Goal: Task Accomplishment & Management: Complete application form

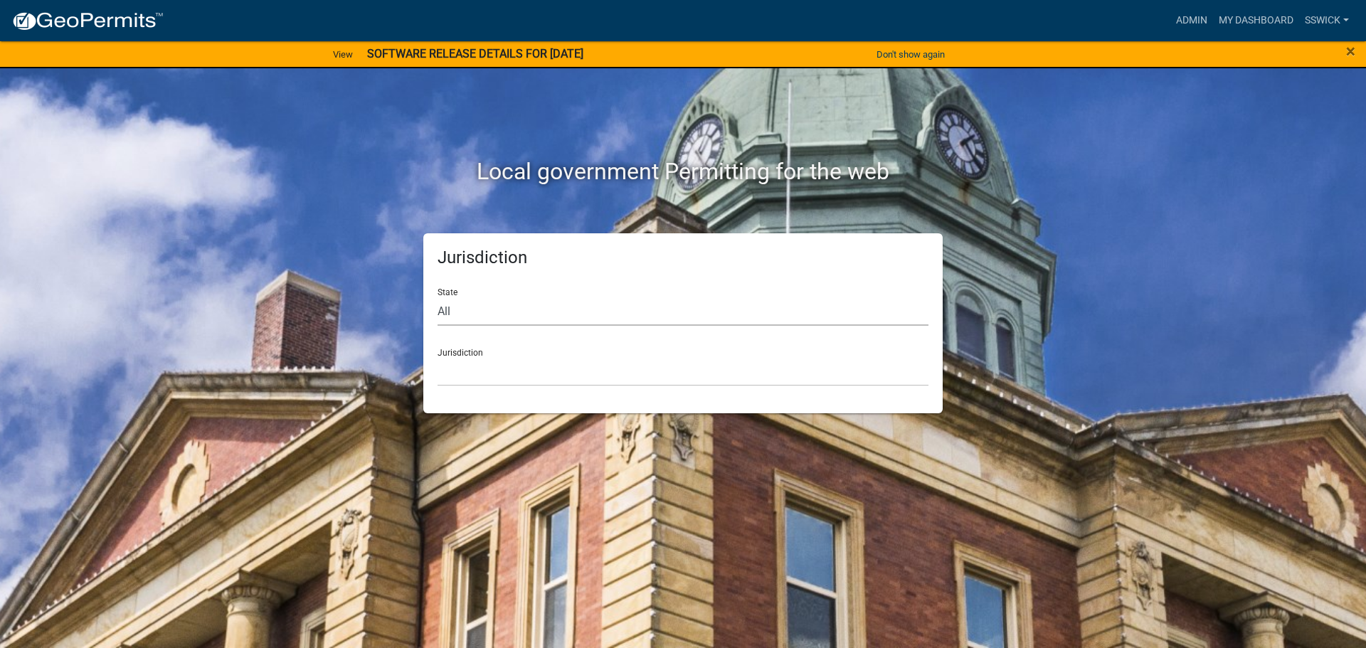
click at [461, 310] on select "All Colorado Georgia Indiana Iowa Kansas Minnesota Ohio South Carolina Wisconsin" at bounding box center [683, 311] width 491 height 29
select select "Indiana"
click at [438, 297] on select "All Colorado Georgia Indiana Iowa Kansas Minnesota Ohio South Carolina Wisconsin" at bounding box center [683, 311] width 491 height 29
click at [472, 385] on select "City of Charlestown, Indiana City of Jeffersonville, Indiana City of Logansport…" at bounding box center [683, 371] width 491 height 29
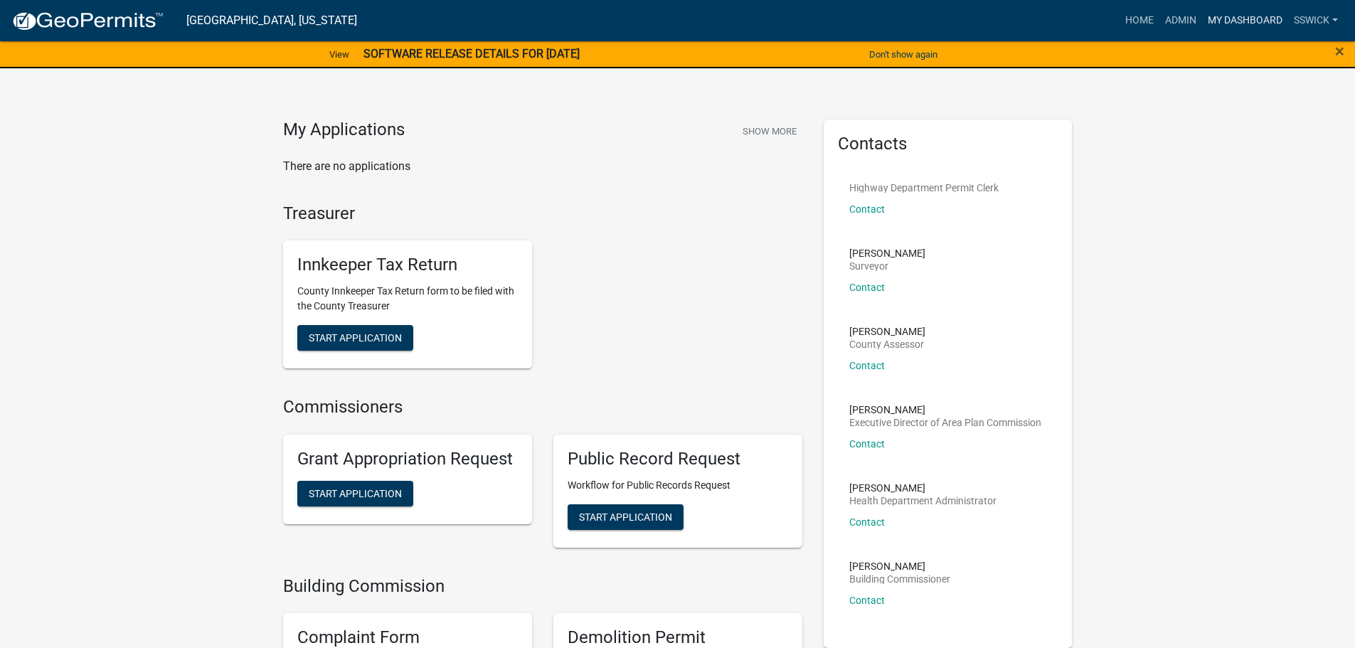
click at [1220, 22] on link "My Dashboard" at bounding box center [1245, 20] width 86 height 27
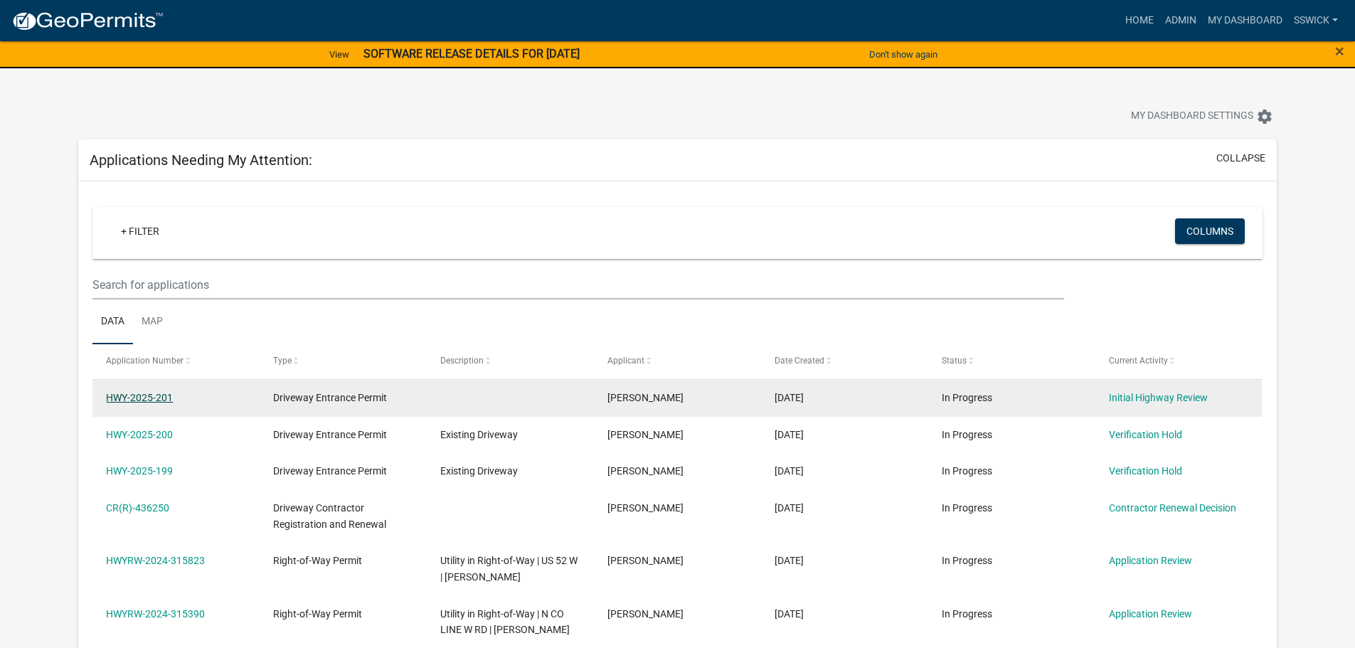
click at [164, 399] on link "HWY-2025-201" at bounding box center [139, 397] width 67 height 11
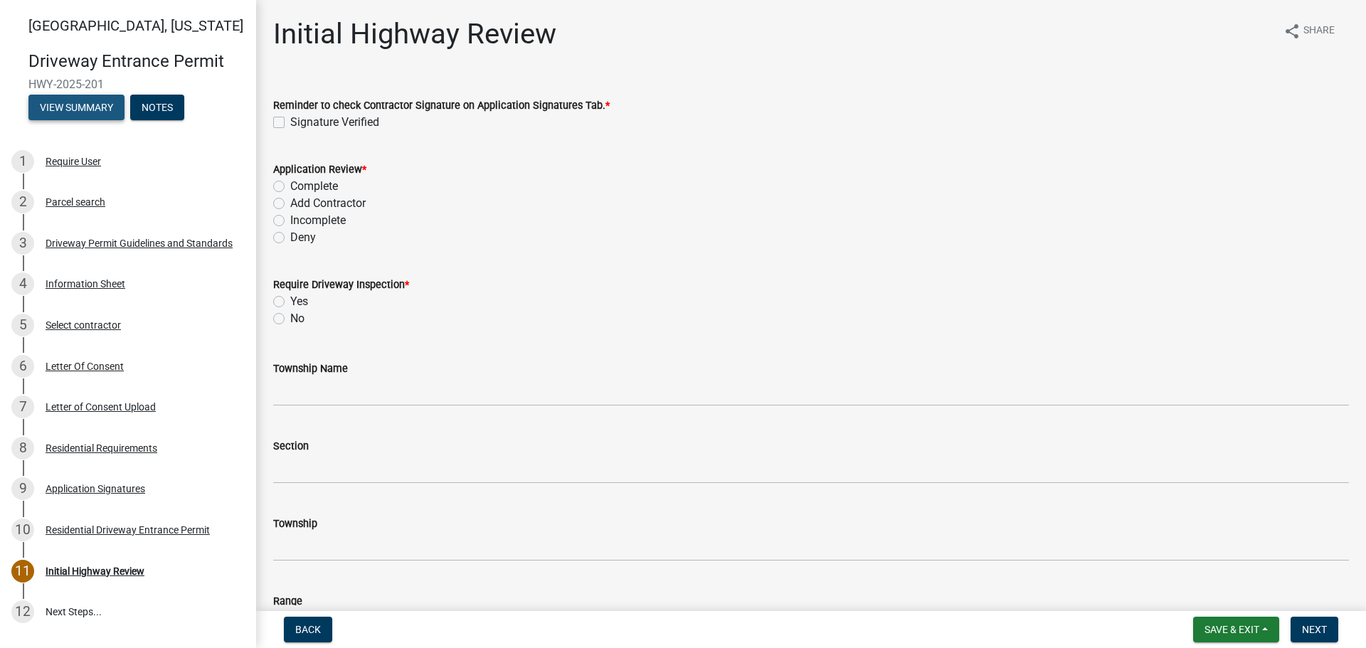
click at [91, 109] on button "View Summary" at bounding box center [76, 108] width 96 height 26
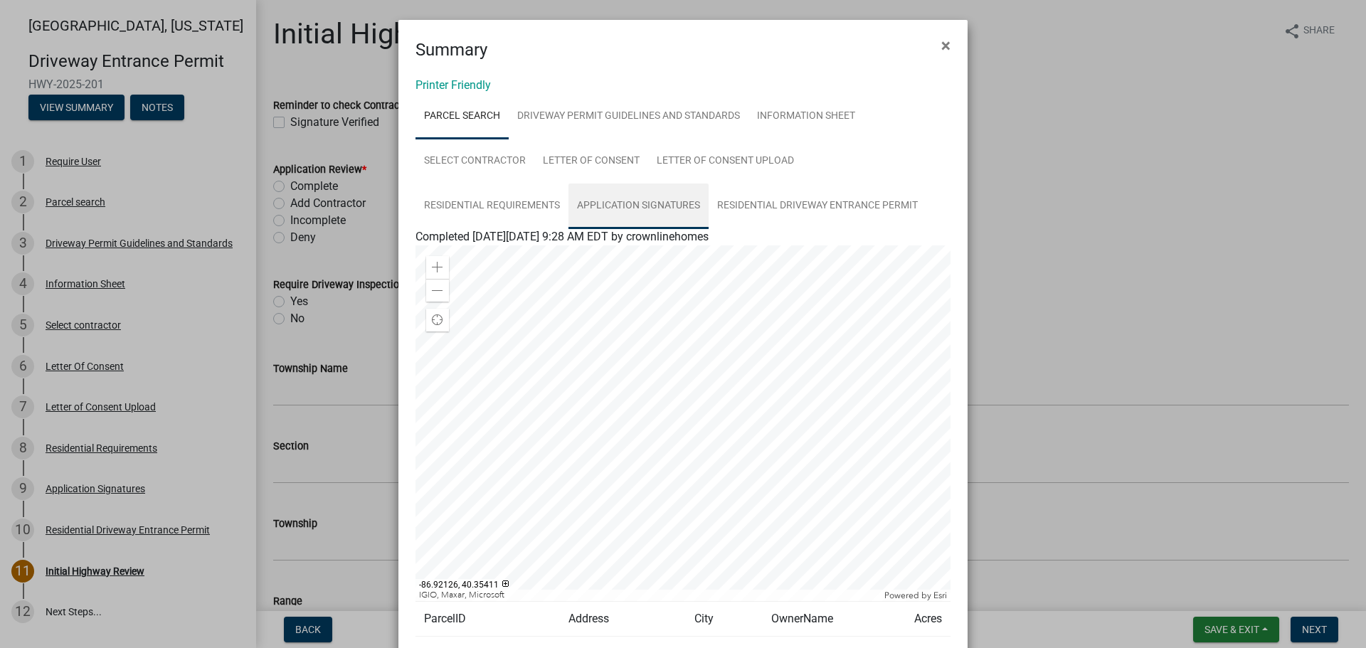
click at [605, 206] on link "Application Signatures" at bounding box center [638, 207] width 140 height 46
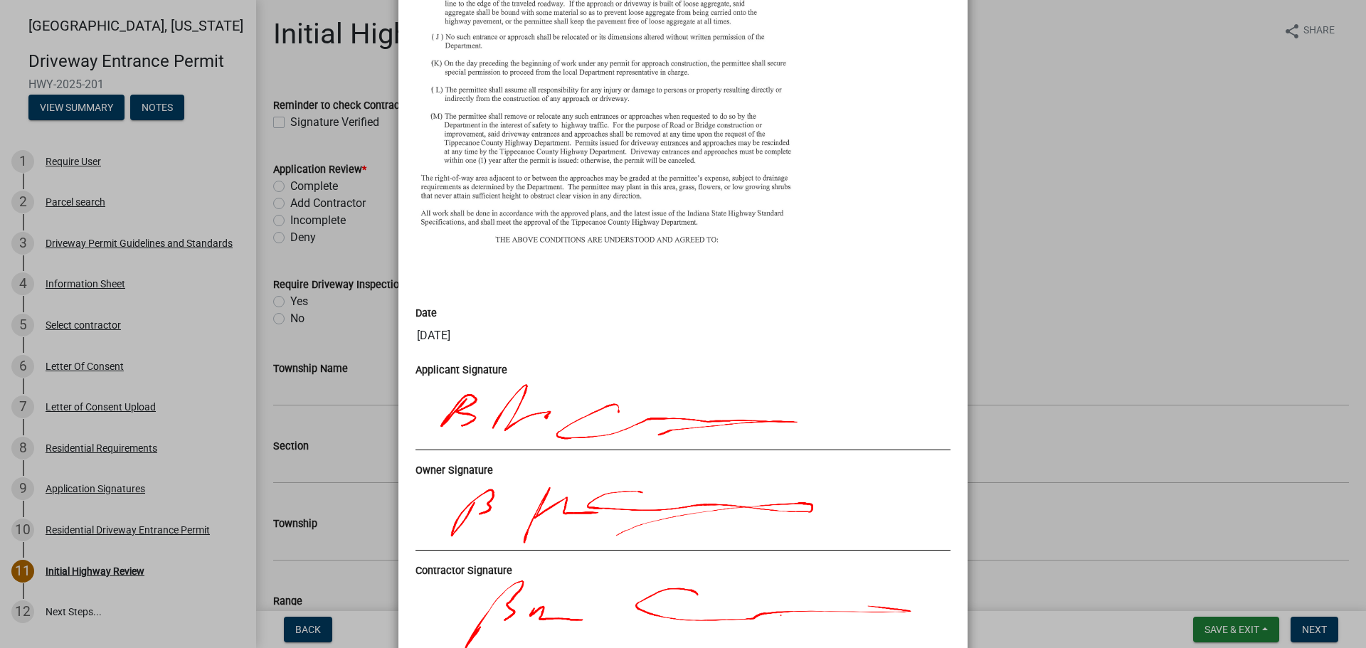
scroll to position [71, 0]
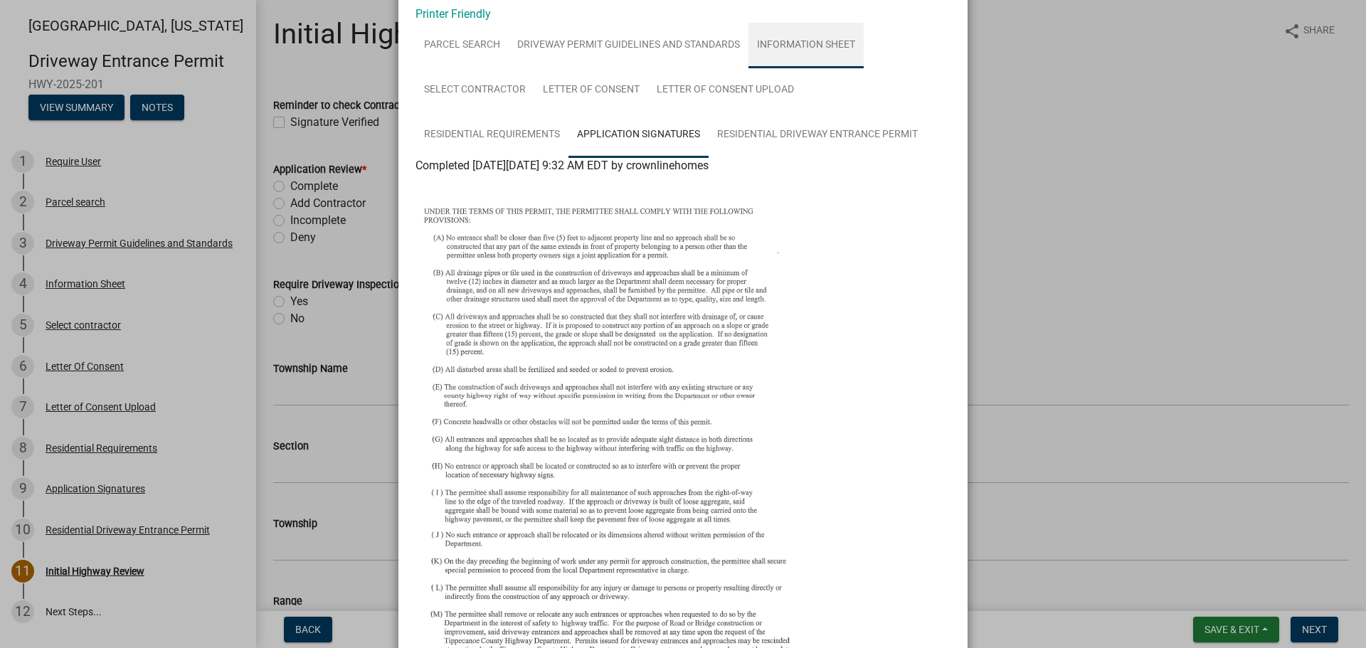
click at [762, 43] on link "Information Sheet" at bounding box center [805, 46] width 115 height 46
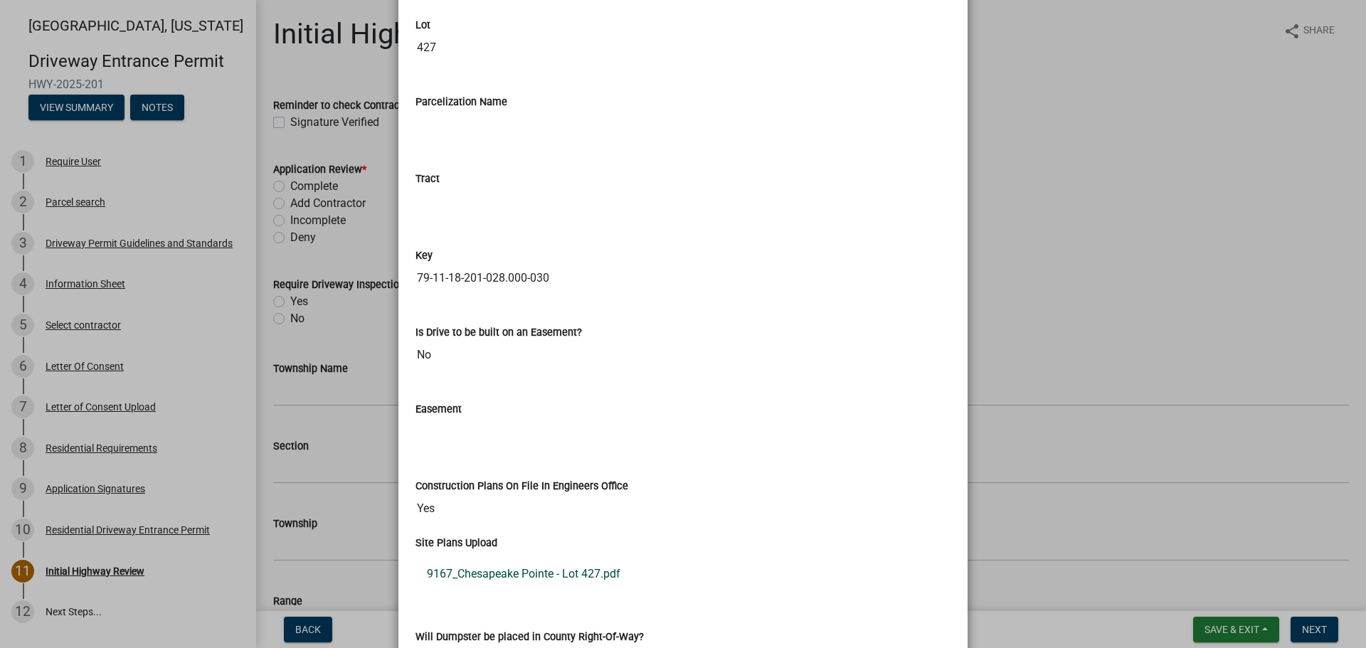
scroll to position [1998, 0]
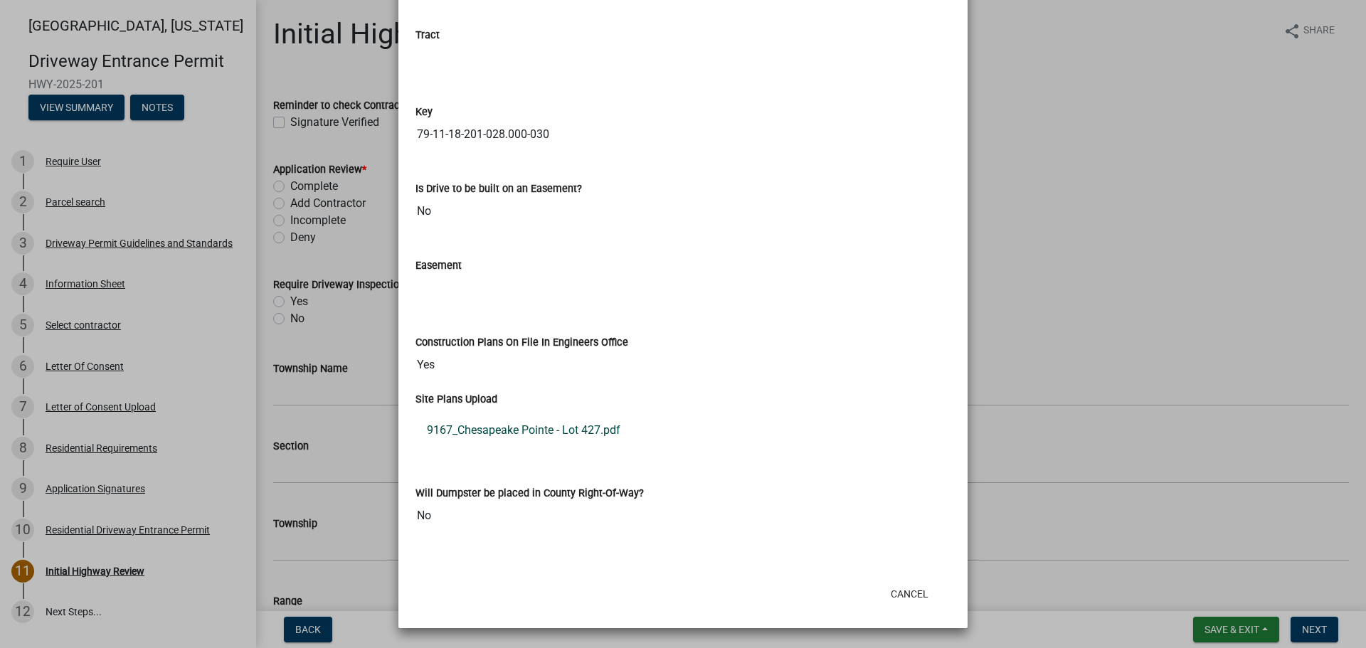
click at [556, 433] on link "9167_Chesapeake Pointe - Lot 427.pdf" at bounding box center [682, 430] width 535 height 34
click at [906, 596] on button "Cancel" at bounding box center [909, 594] width 60 height 26
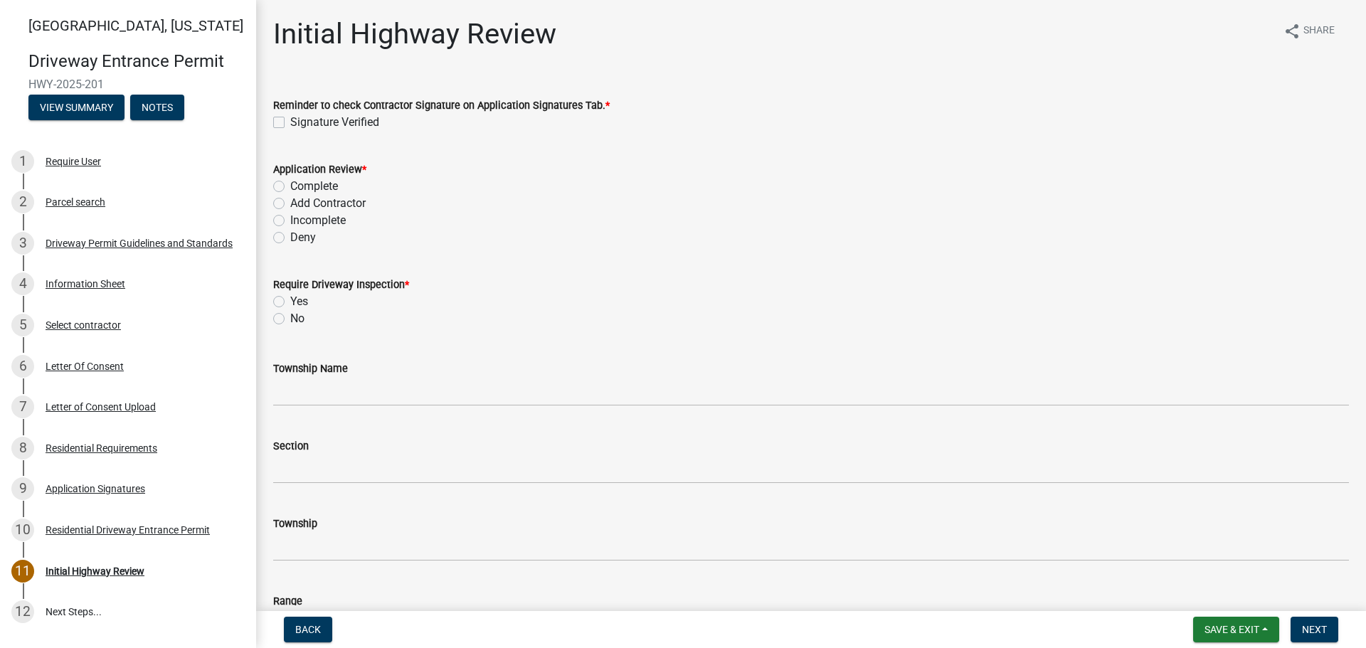
click at [277, 114] on div "Signature Verified" at bounding box center [811, 122] width 1076 height 17
click at [290, 122] on label "Signature Verified" at bounding box center [334, 122] width 89 height 17
click at [290, 122] on input "Signature Verified" at bounding box center [294, 118] width 9 height 9
checkbox input "true"
click at [290, 184] on label "Complete" at bounding box center [314, 186] width 48 height 17
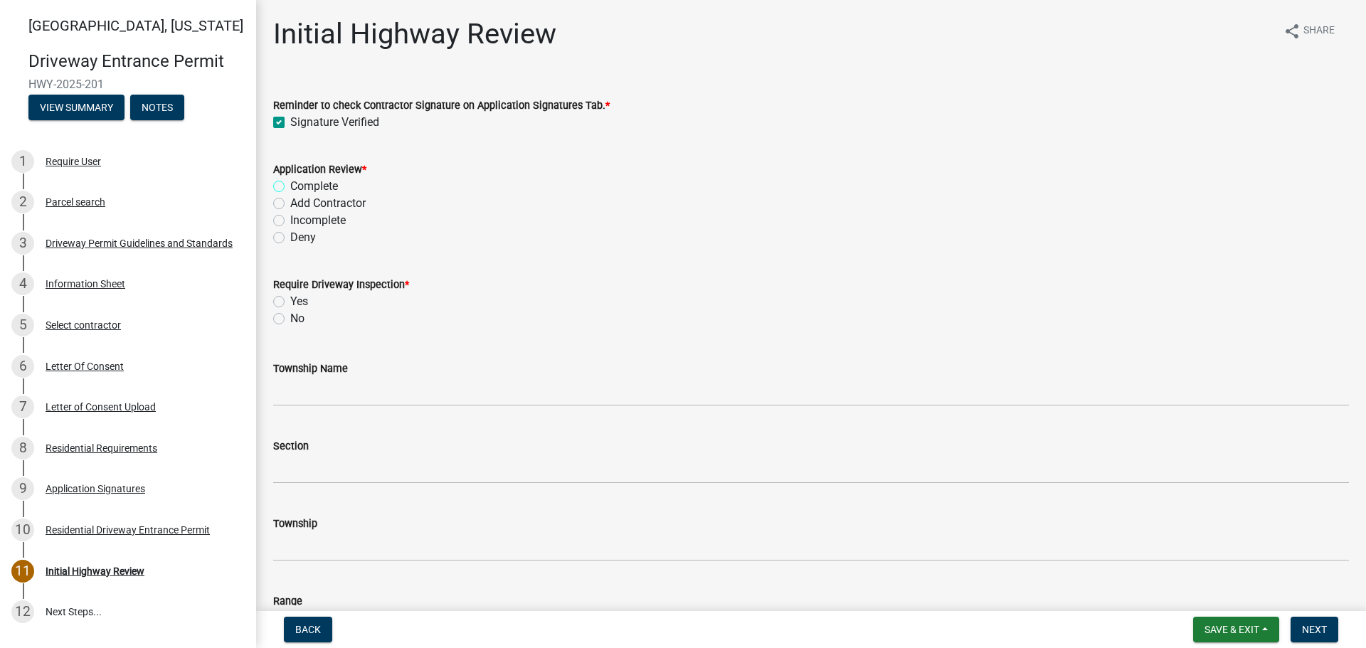
click at [290, 184] on input "Complete" at bounding box center [294, 182] width 9 height 9
radio input "true"
click at [290, 315] on label "No" at bounding box center [297, 318] width 14 height 17
click at [290, 315] on input "No" at bounding box center [294, 314] width 9 height 9
radio input "true"
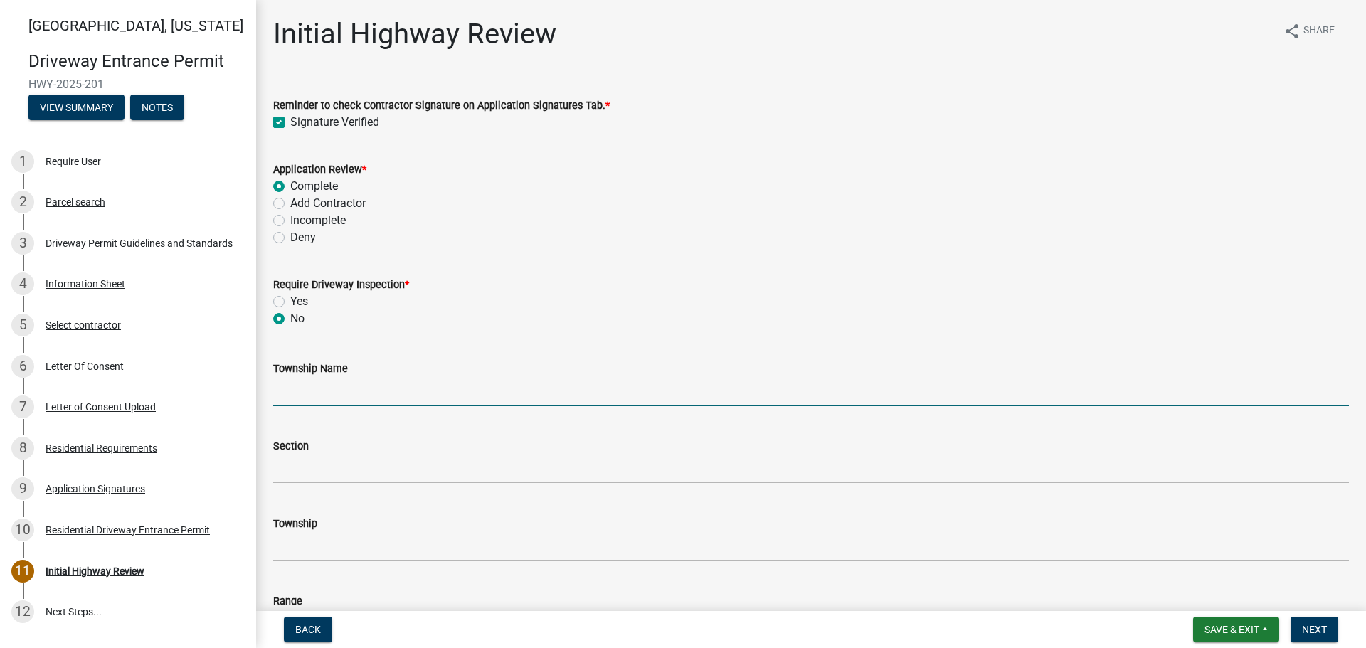
click at [303, 388] on input "Township Name" at bounding box center [811, 391] width 1076 height 29
type input "Wea"
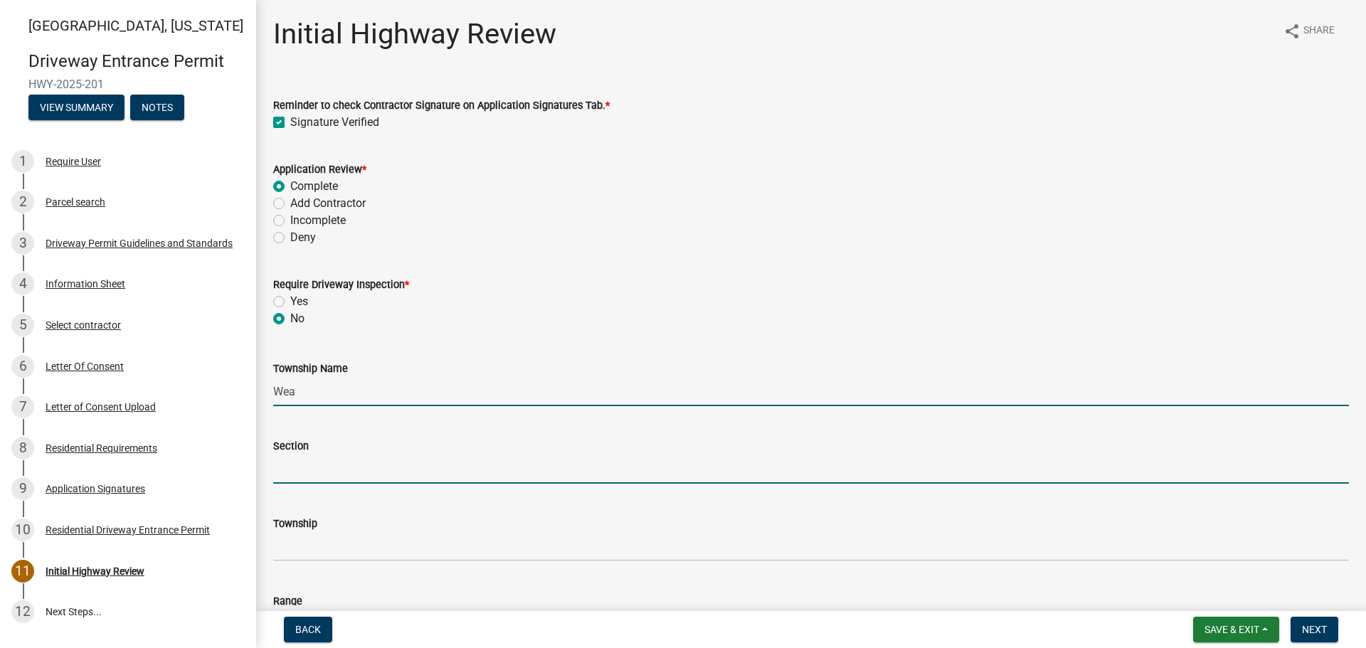
click at [304, 468] on input "Section" at bounding box center [811, 469] width 1076 height 29
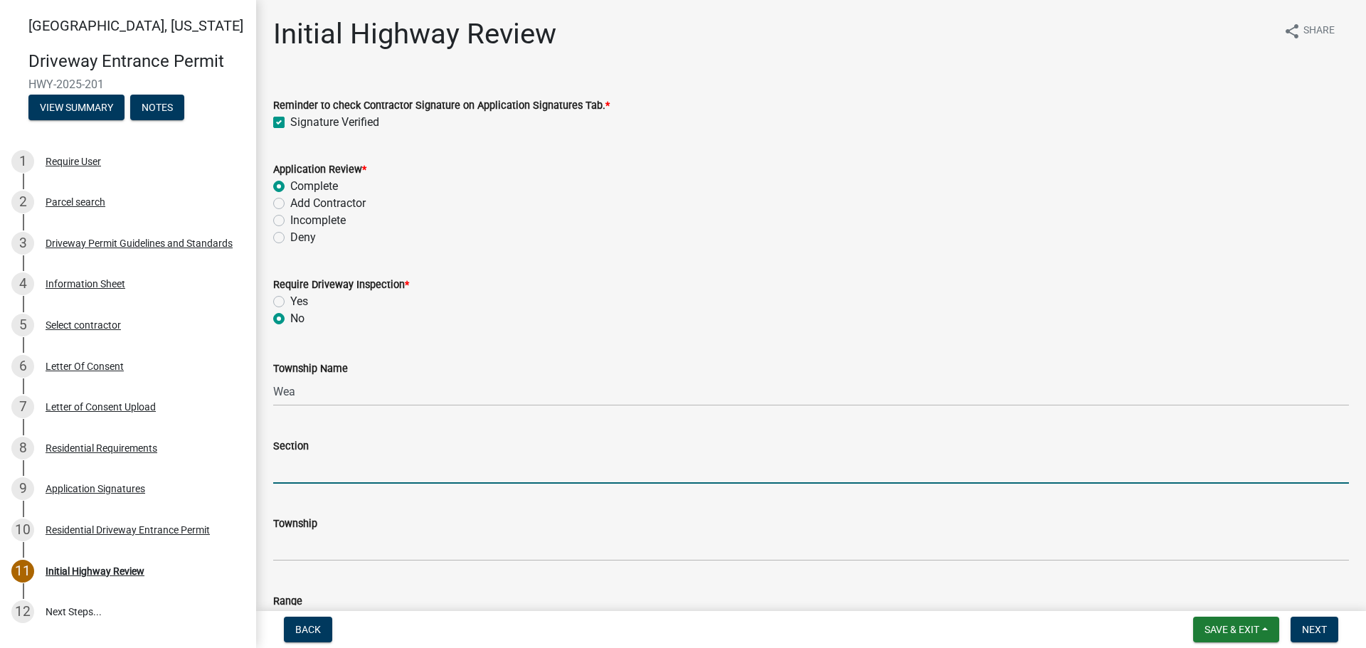
type input "18"
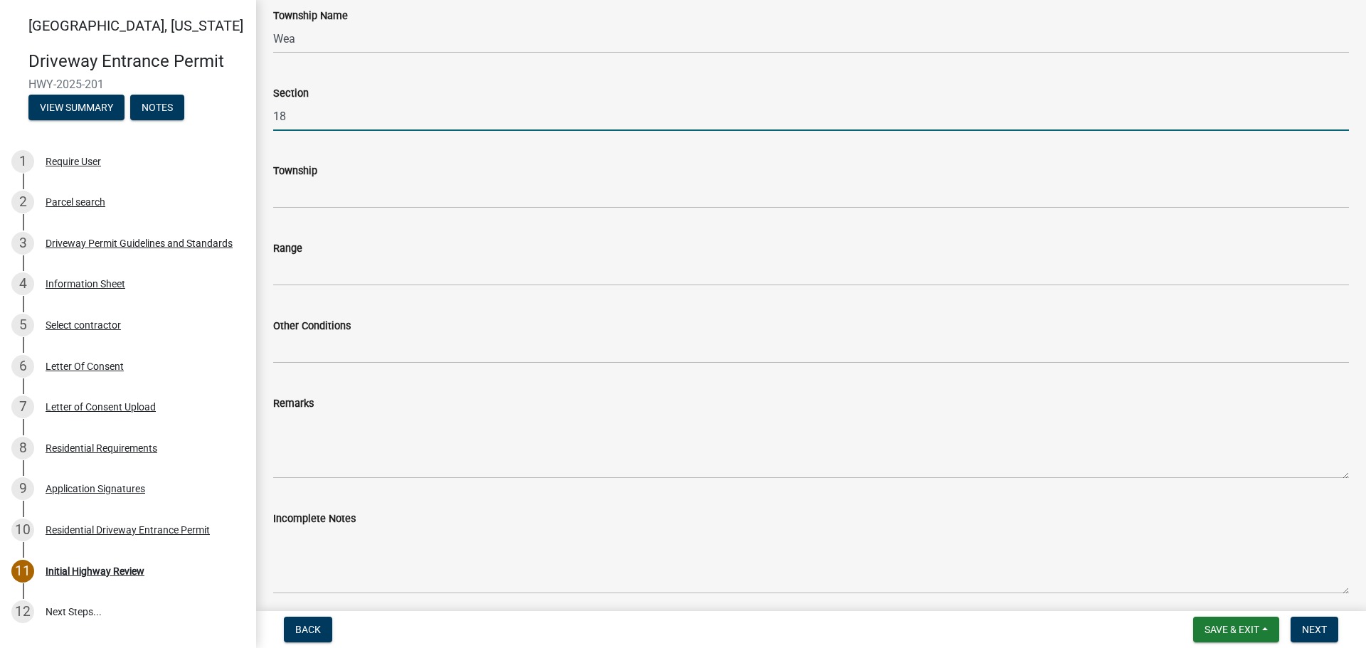
scroll to position [356, 0]
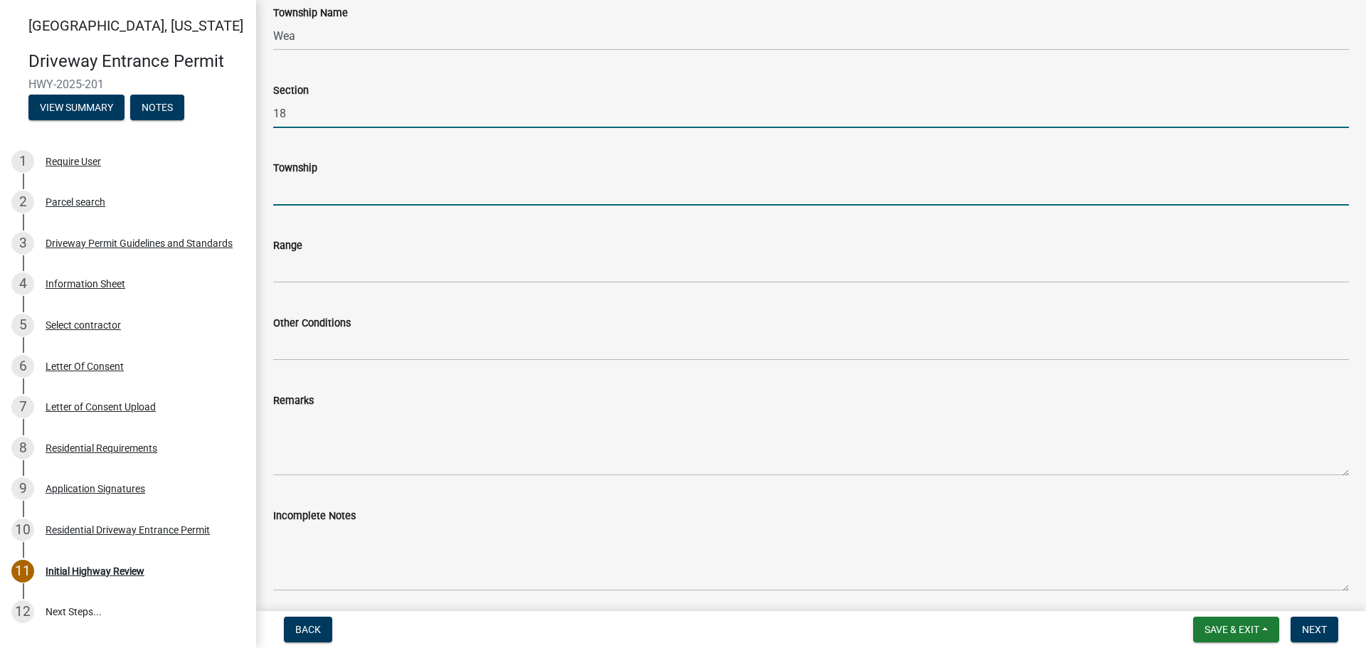
click at [300, 192] on input "Township" at bounding box center [811, 190] width 1076 height 29
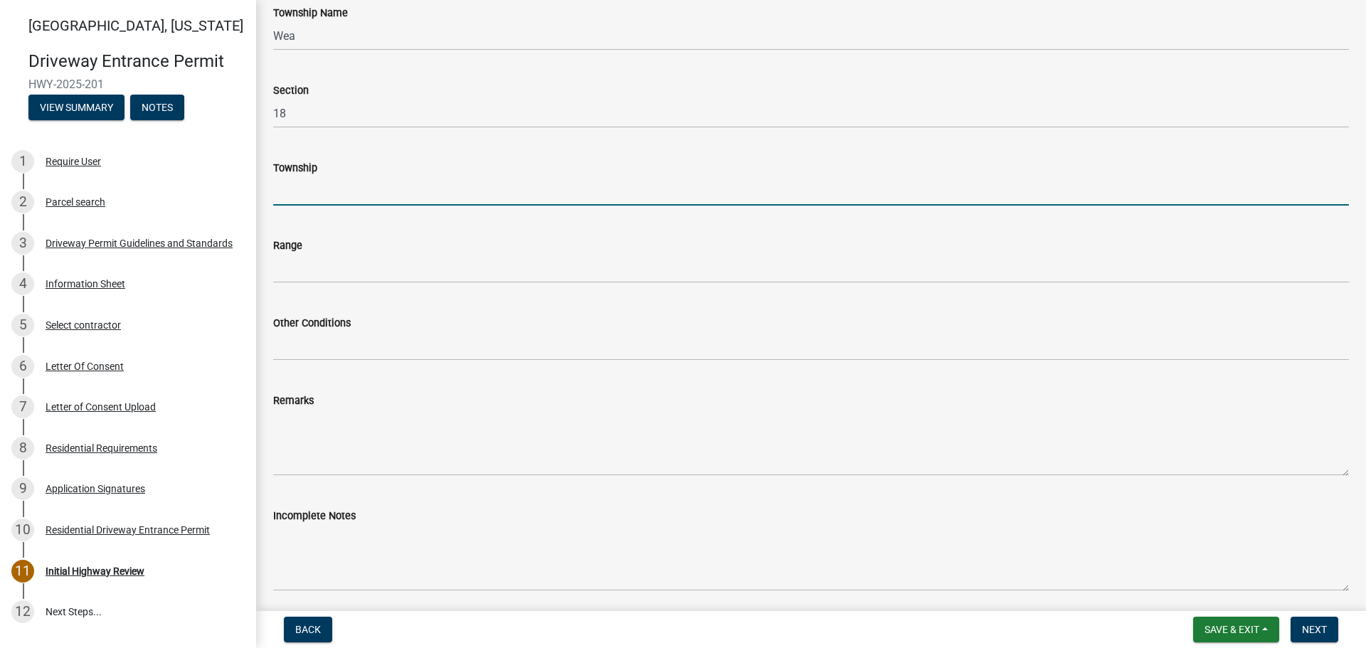
type input "T 22 N"
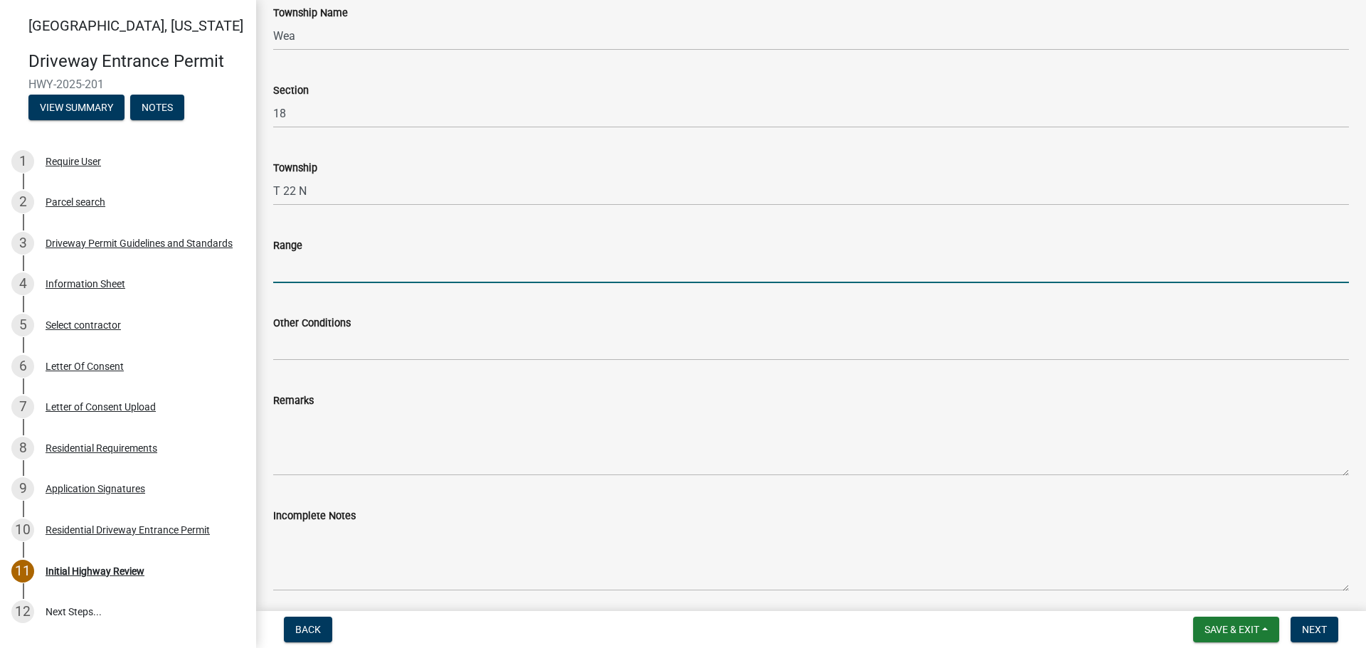
click at [336, 277] on input "Range" at bounding box center [811, 268] width 1076 height 29
type input "R 4 W"
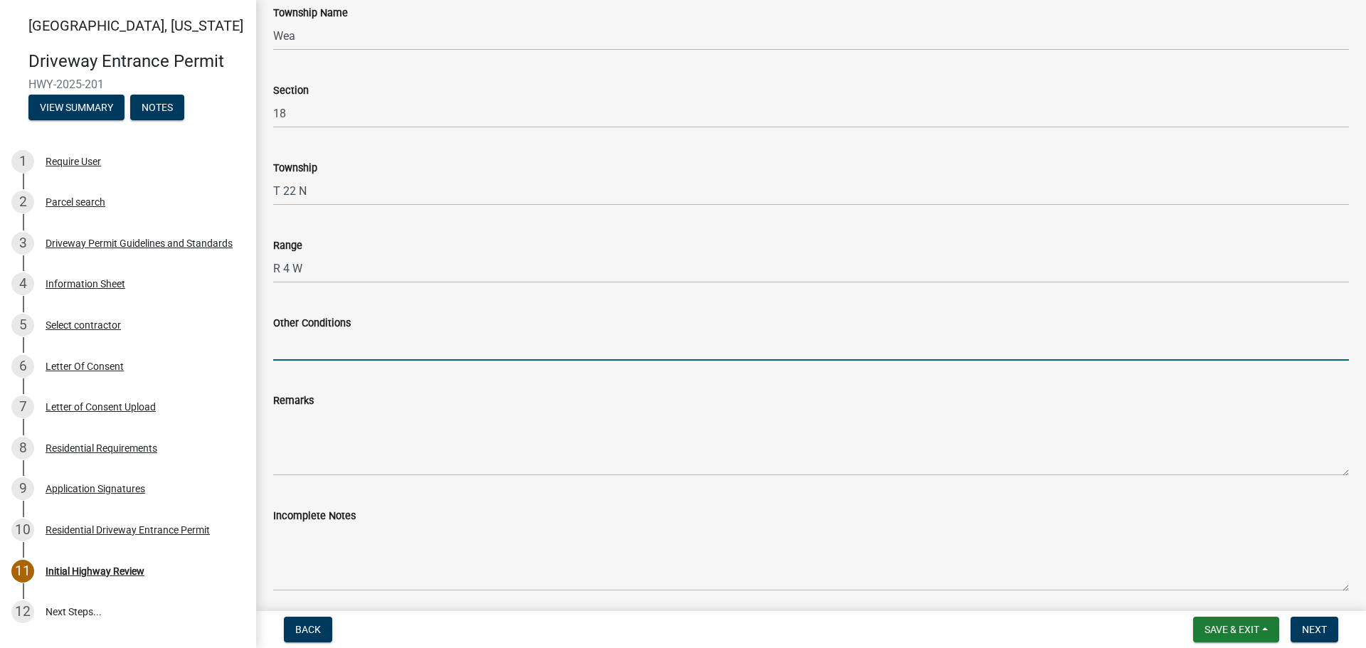
click at [345, 347] on input "Other Conditions" at bounding box center [811, 346] width 1076 height 29
type input "17' Width, 5' Taper, 5' Sidewalk"
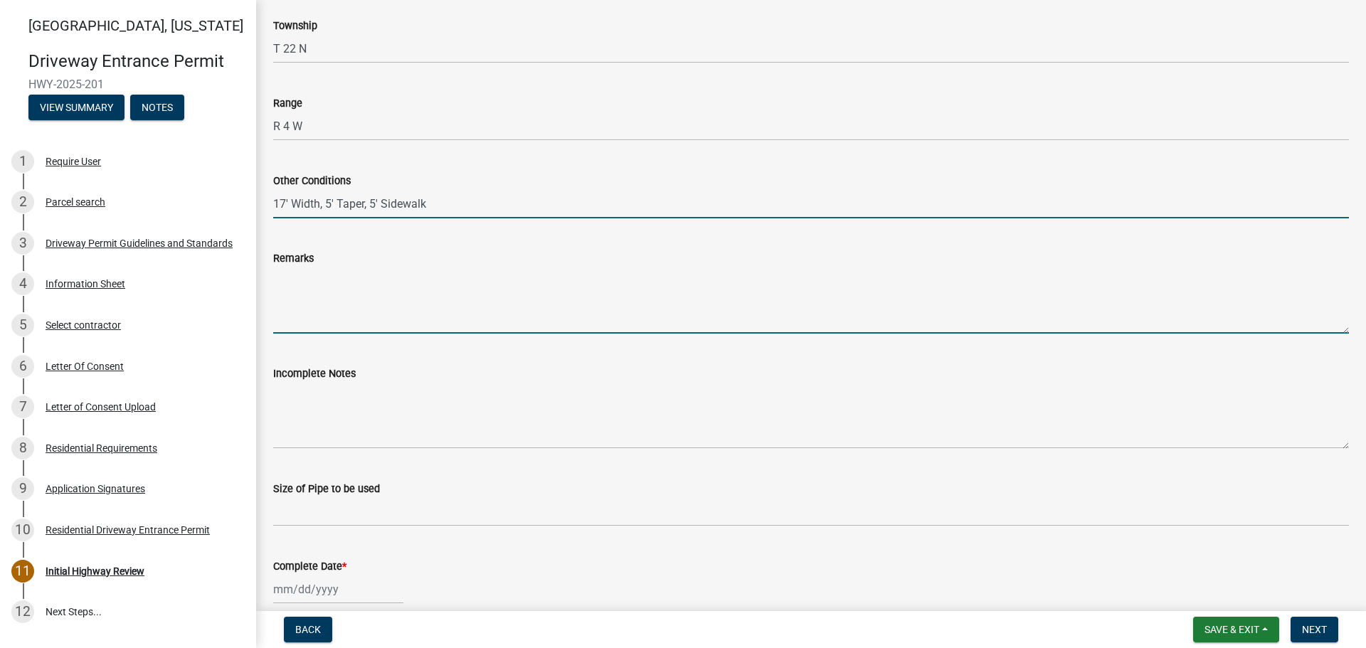
click at [322, 322] on textarea "Remarks" at bounding box center [811, 300] width 1076 height 67
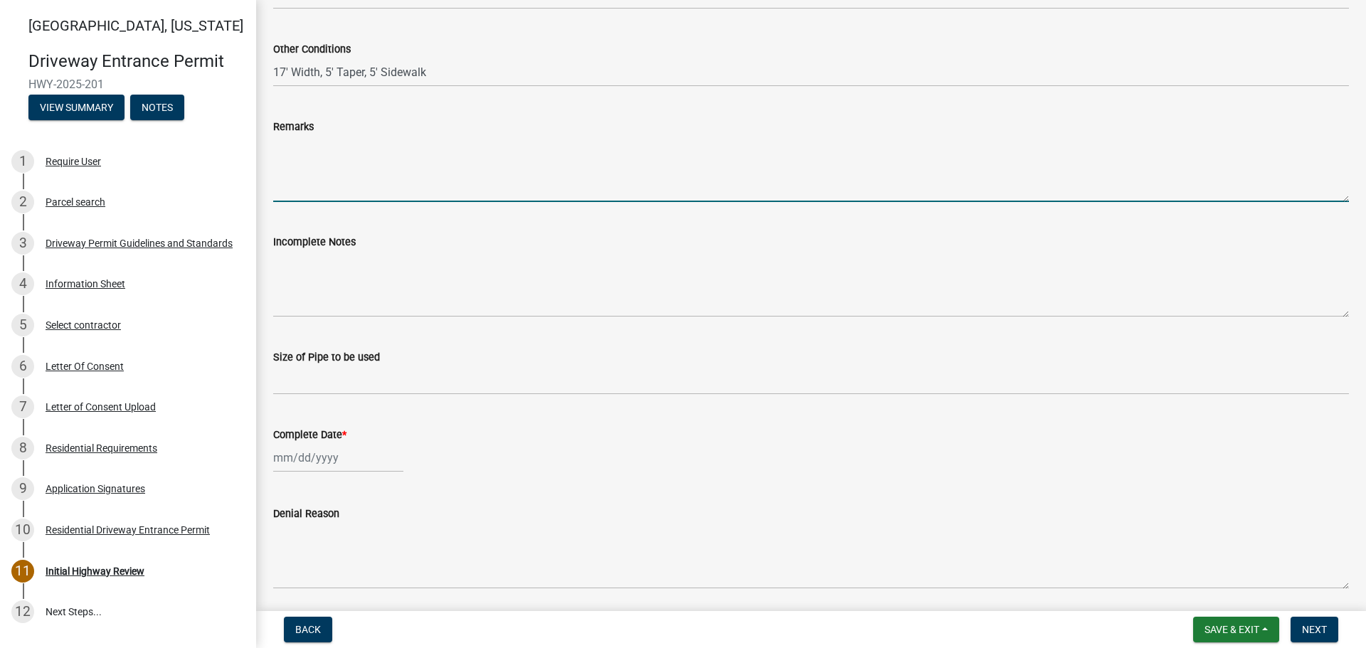
scroll to position [640, 0]
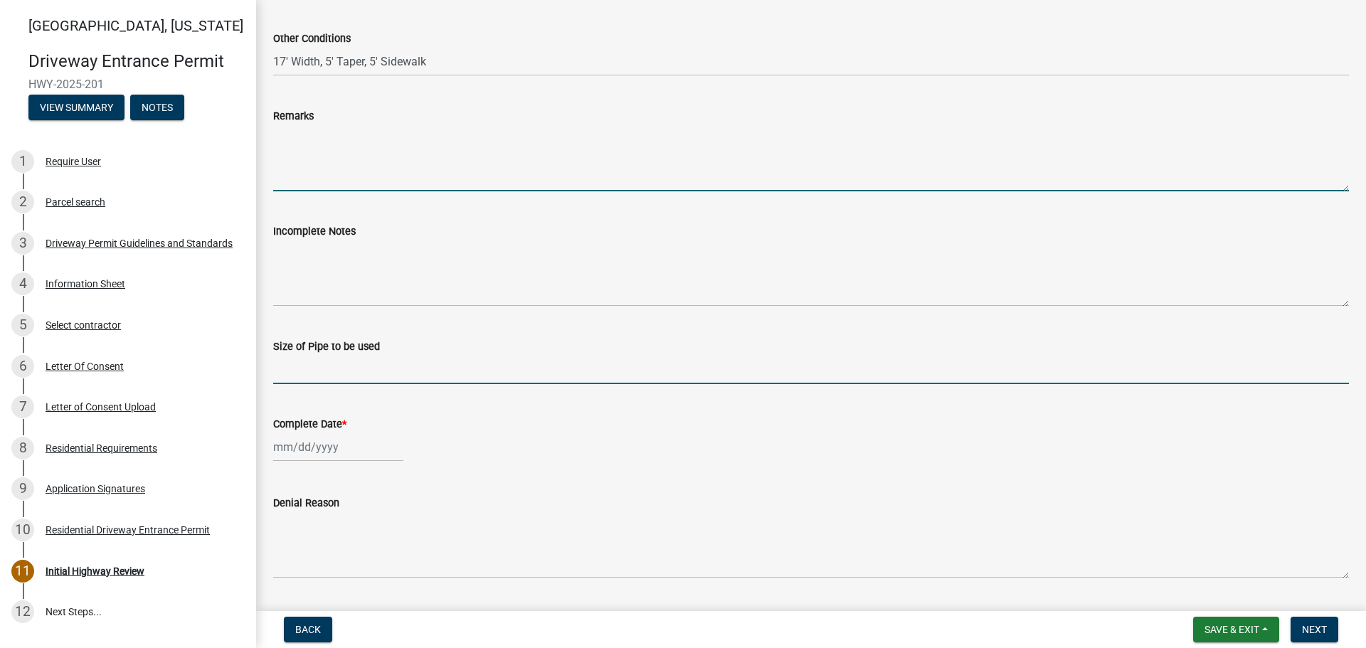
click at [329, 364] on input "Size of Pipe to be used" at bounding box center [811, 369] width 1076 height 29
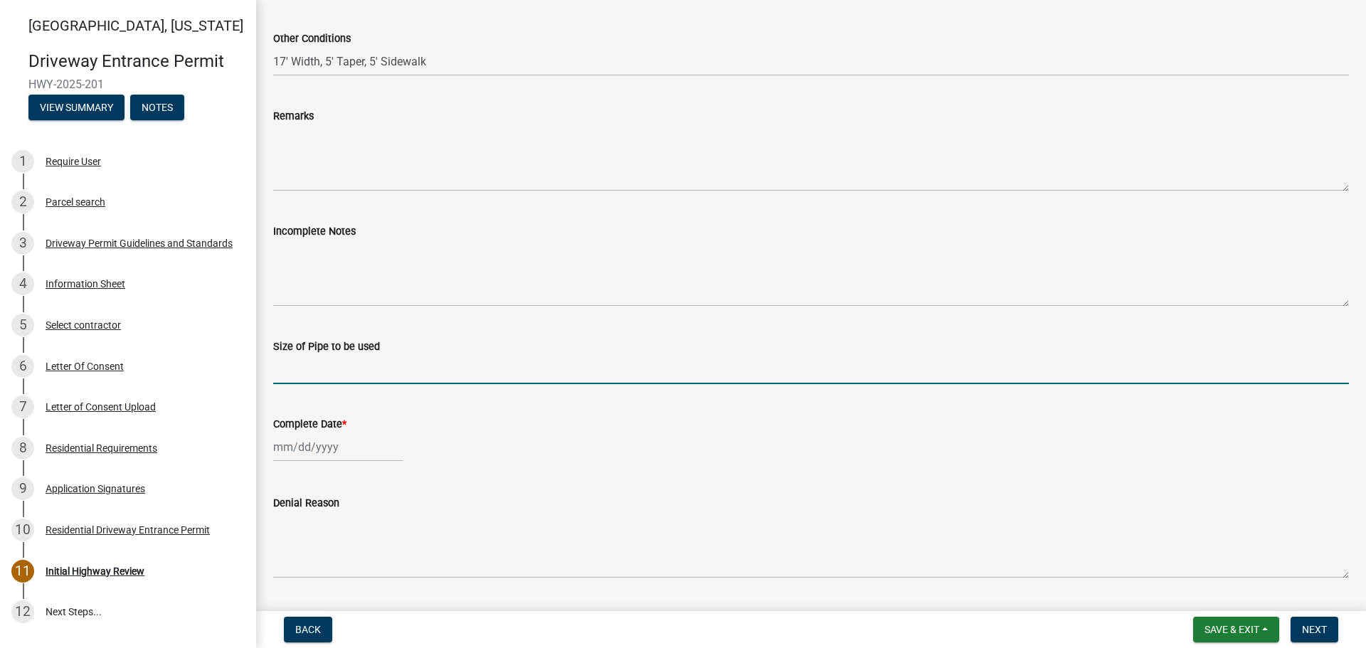
type input "N/A"
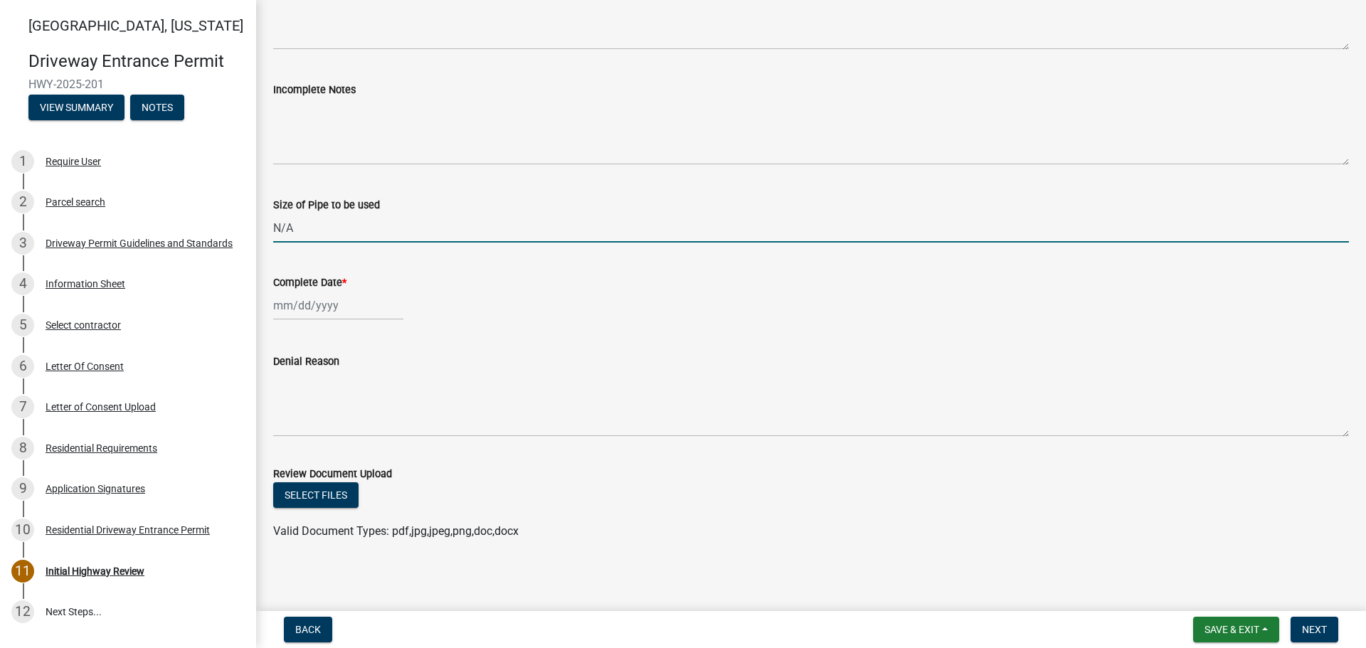
scroll to position [783, 0]
click at [298, 310] on div at bounding box center [338, 304] width 130 height 29
select select "9"
select select "2025"
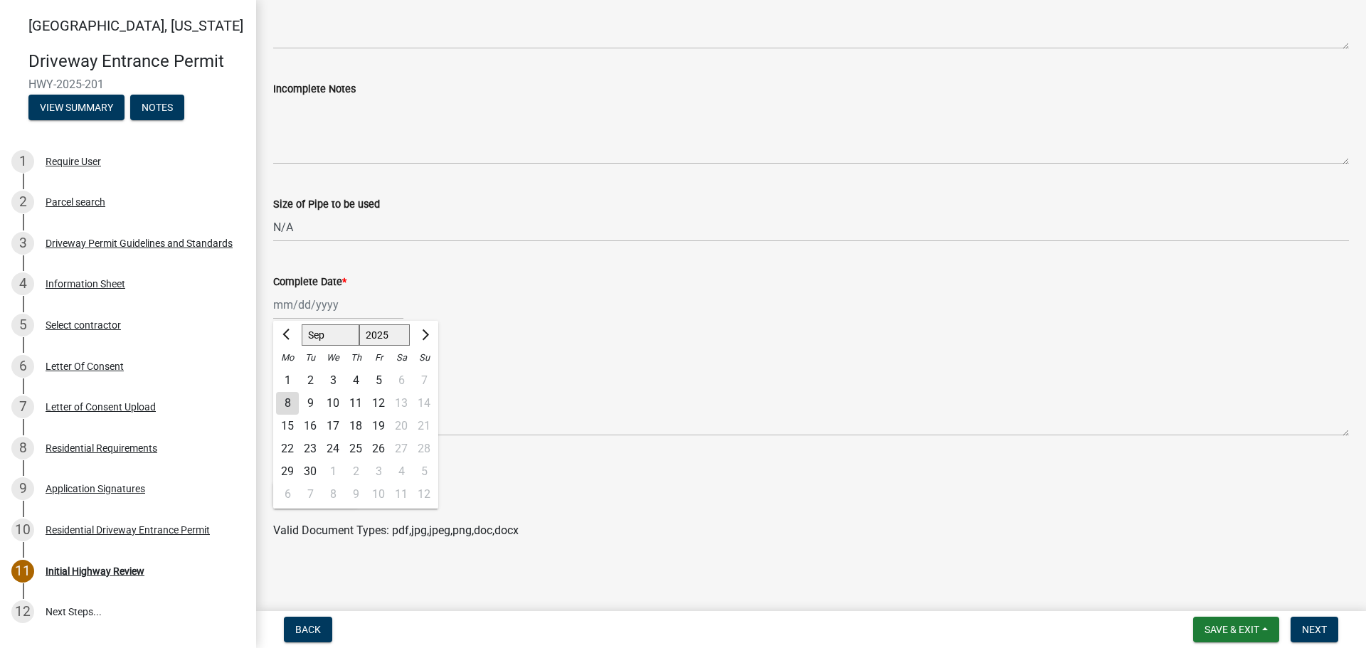
click at [284, 405] on div "8" at bounding box center [287, 403] width 23 height 23
type input "[DATE]"
click at [1321, 632] on span "Next" at bounding box center [1314, 629] width 25 height 11
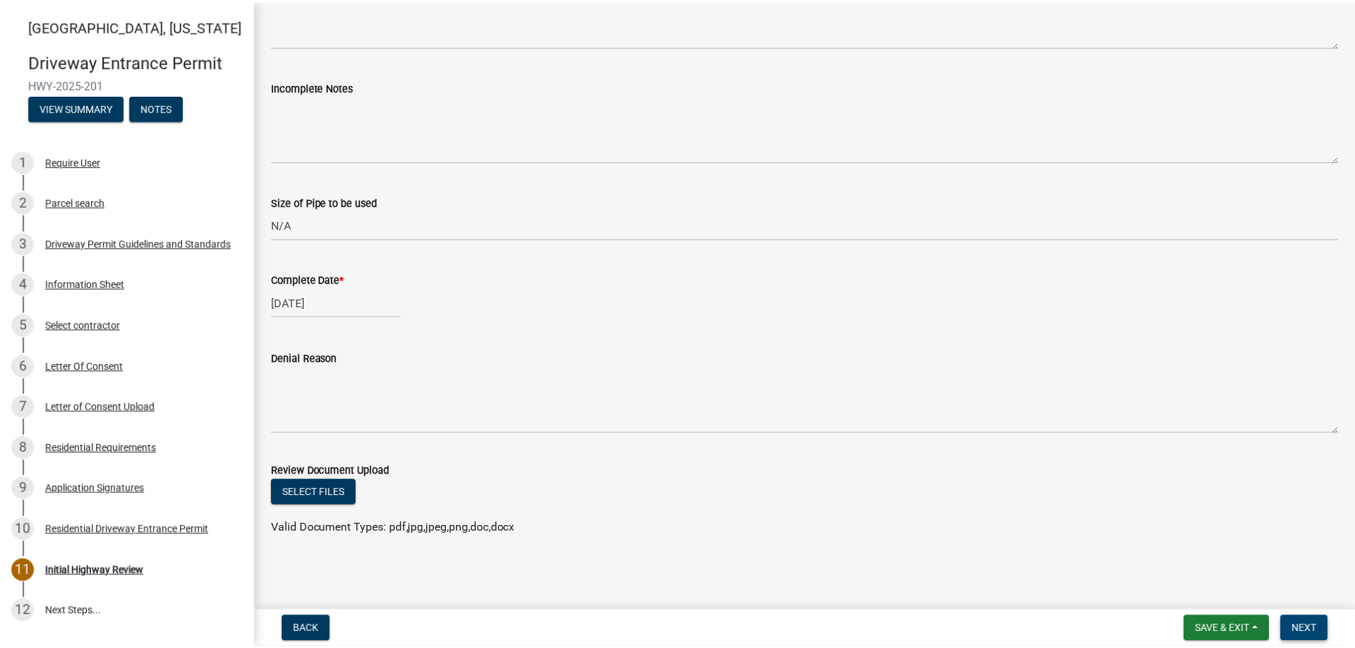
scroll to position [0, 0]
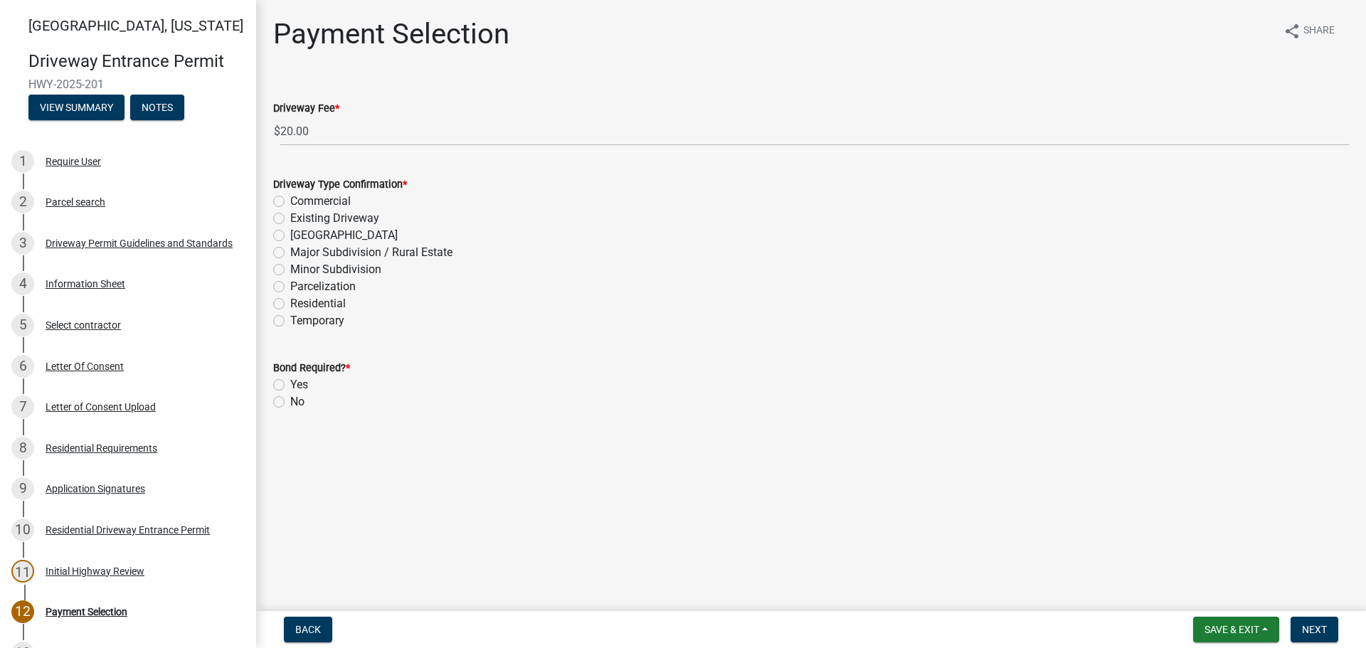
click at [290, 302] on label "Residential" at bounding box center [317, 303] width 55 height 17
click at [290, 302] on input "Residential" at bounding box center [294, 299] width 9 height 9
radio input "true"
click at [290, 401] on label "No" at bounding box center [297, 401] width 14 height 17
click at [290, 401] on input "No" at bounding box center [294, 397] width 9 height 9
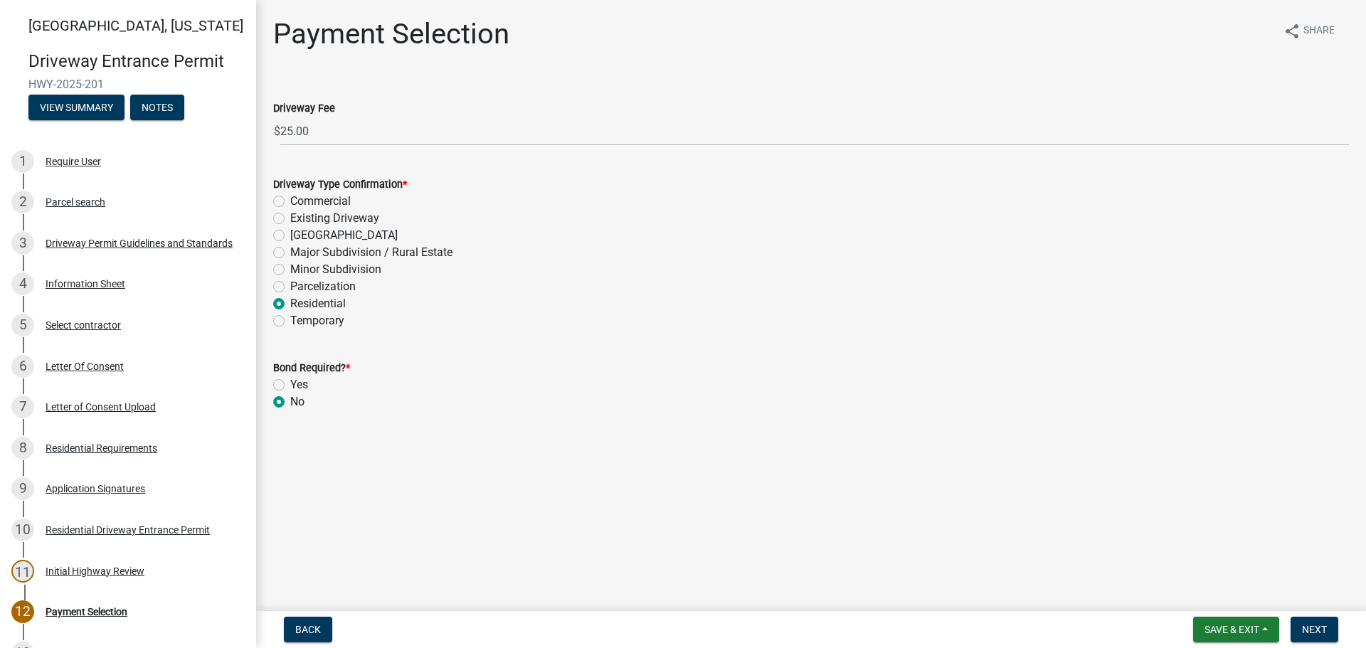
radio input "true"
click at [1312, 633] on span "Next" at bounding box center [1314, 629] width 25 height 11
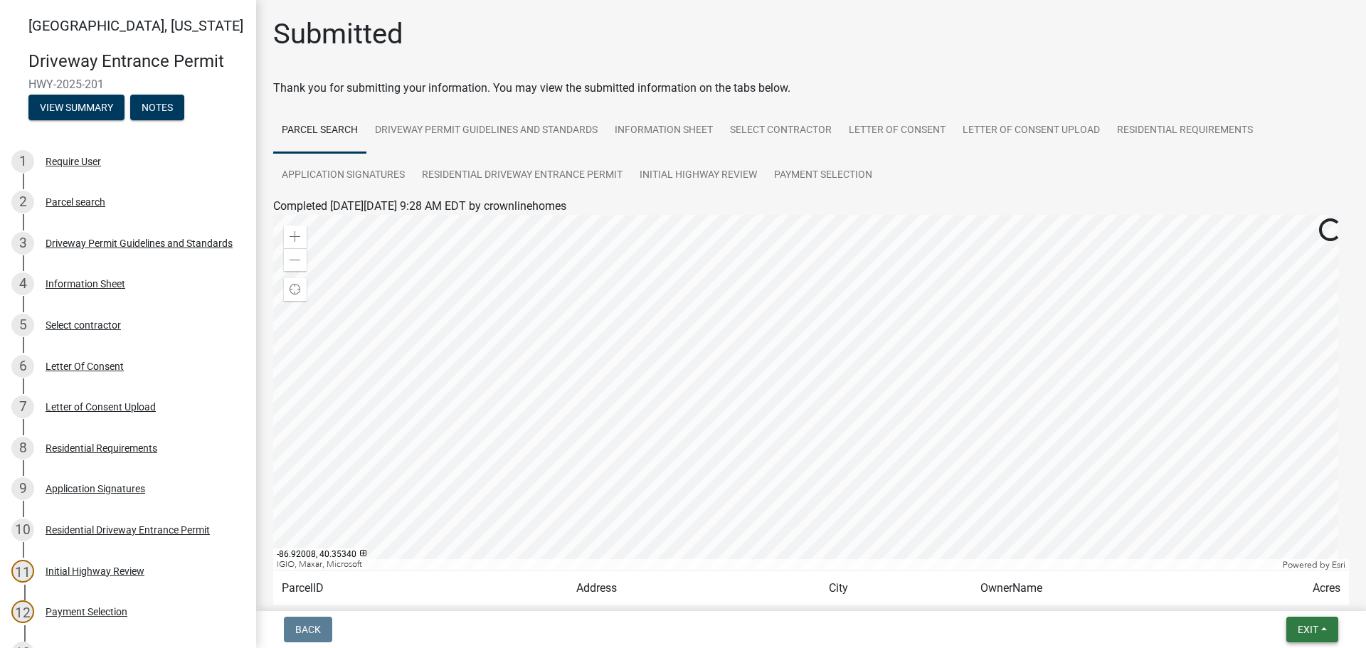
click at [1299, 628] on span "Exit" at bounding box center [1308, 629] width 21 height 11
click at [1277, 603] on button "Save & Exit" at bounding box center [1281, 593] width 114 height 34
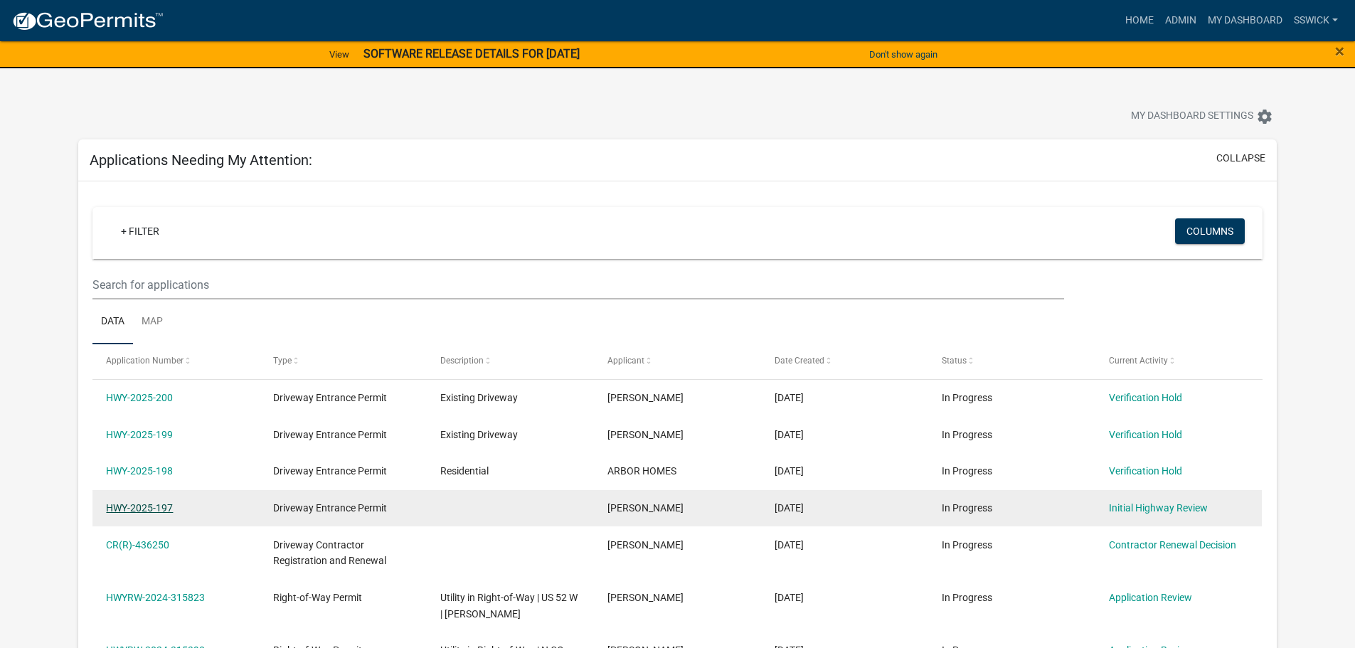
click at [153, 509] on link "HWY-2025-197" at bounding box center [139, 507] width 67 height 11
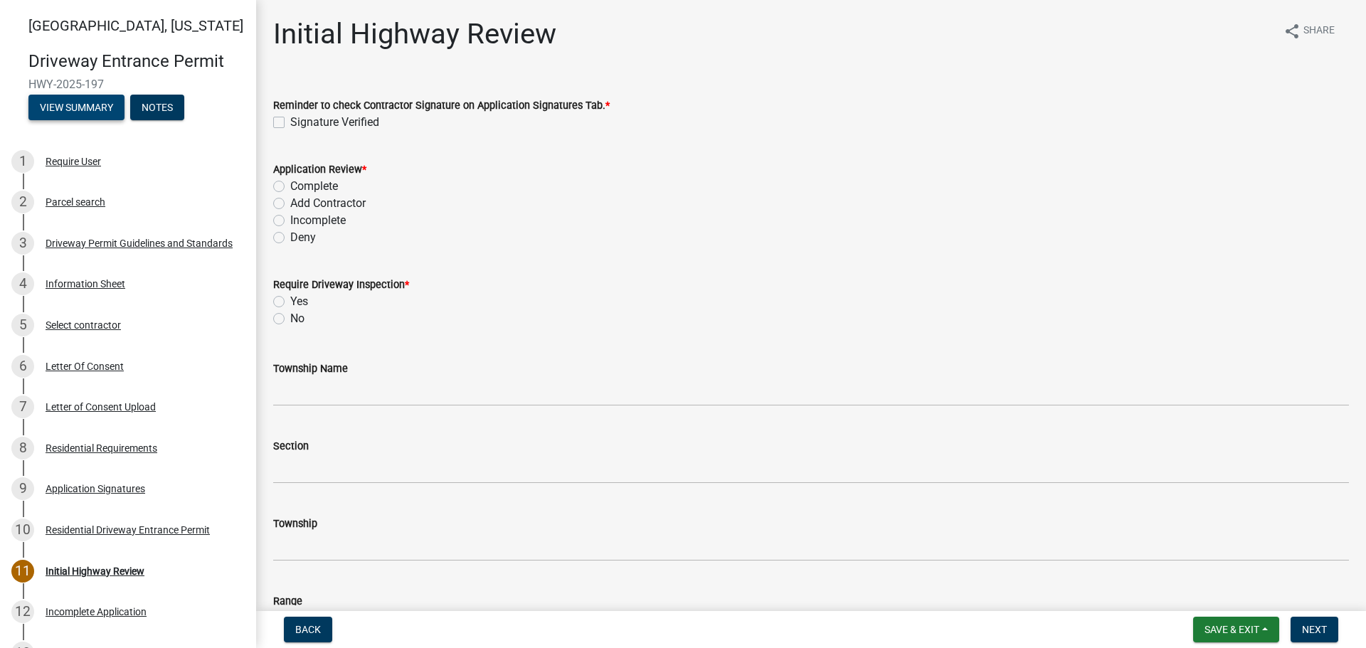
click at [102, 108] on button "View Summary" at bounding box center [76, 108] width 96 height 26
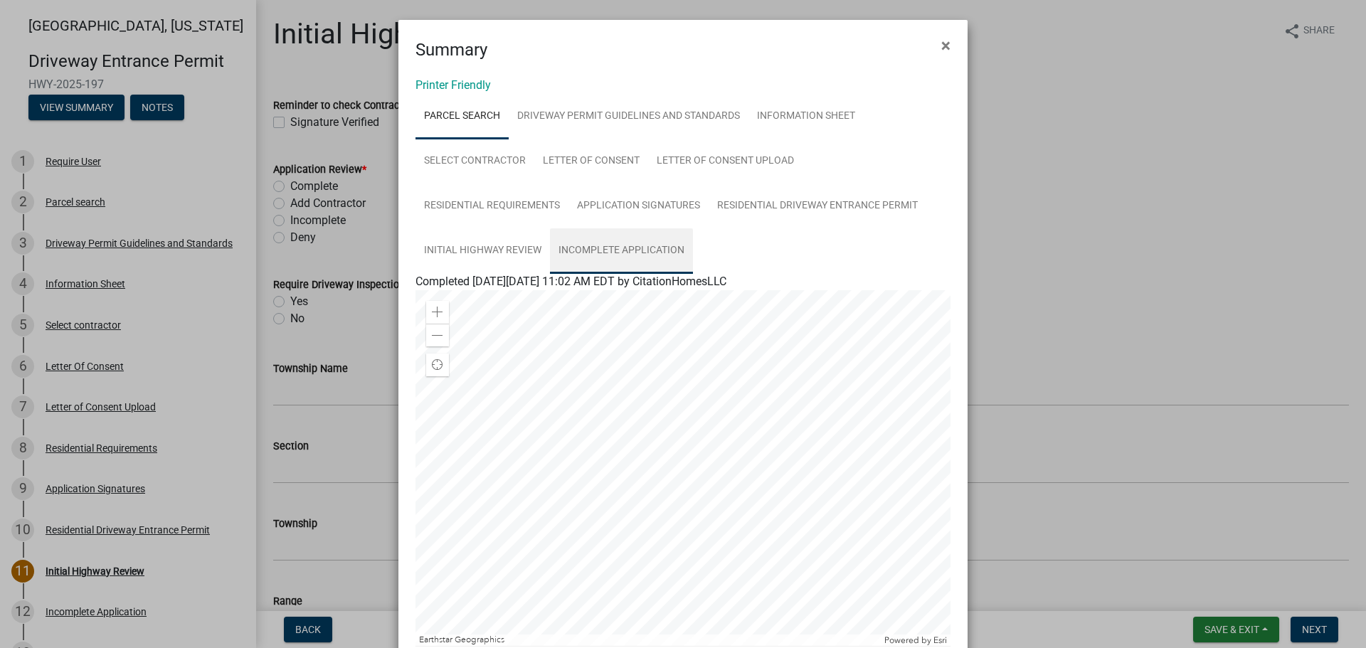
click at [583, 248] on link "Incomplete Application" at bounding box center [621, 251] width 143 height 46
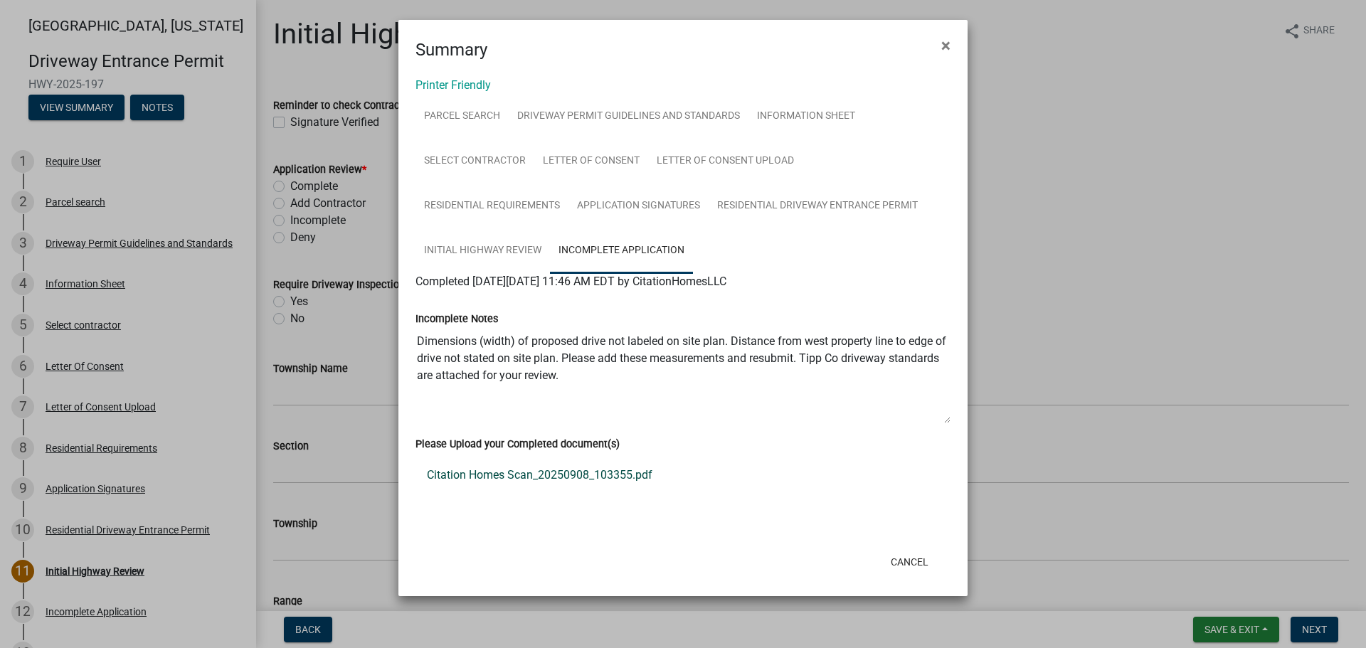
click at [510, 475] on link "Citation Homes Scan_20250908_103355.pdf" at bounding box center [682, 475] width 535 height 34
